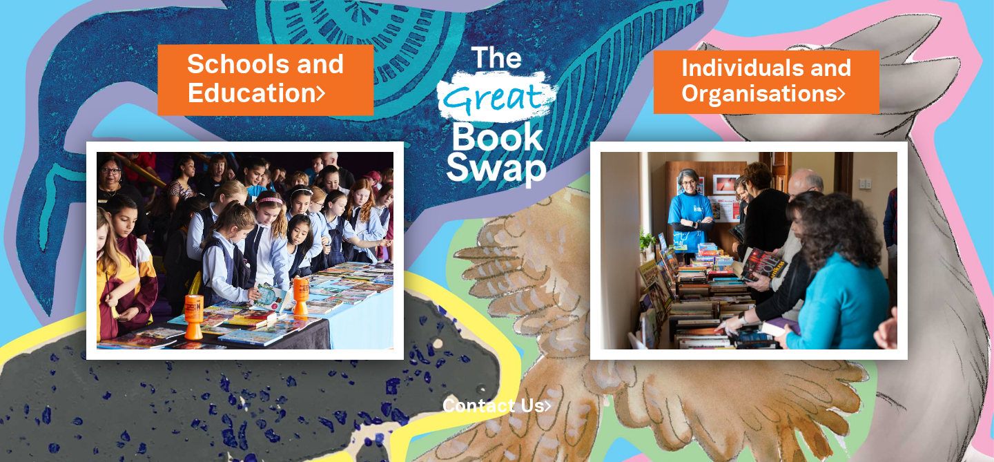
click at [255, 97] on link "Schools and Education" at bounding box center [265, 80] width 158 height 66
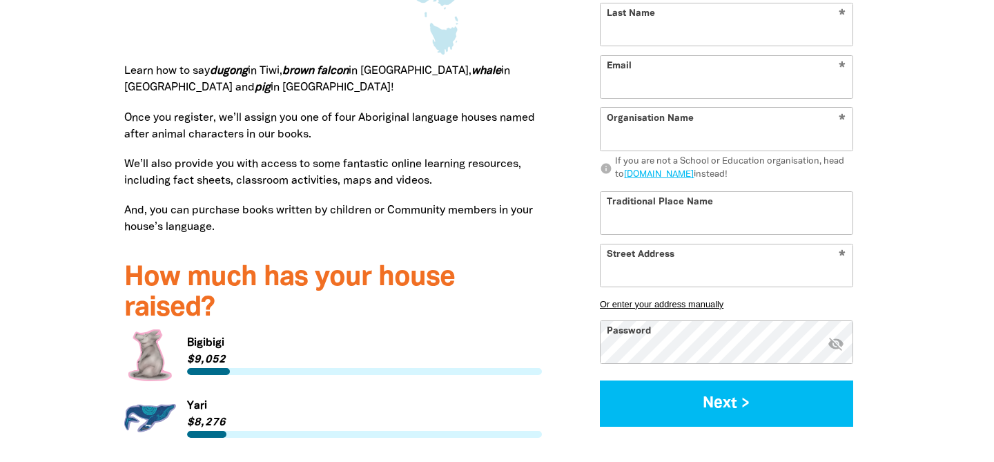
scroll to position [1639, 0]
